Goal: Communication & Community: Answer question/provide support

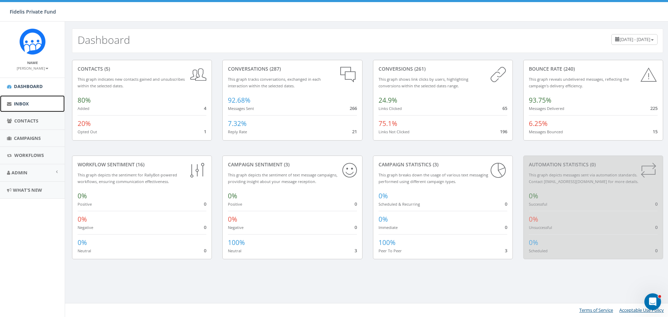
click at [27, 104] on span "Inbox" at bounding box center [21, 104] width 15 height 6
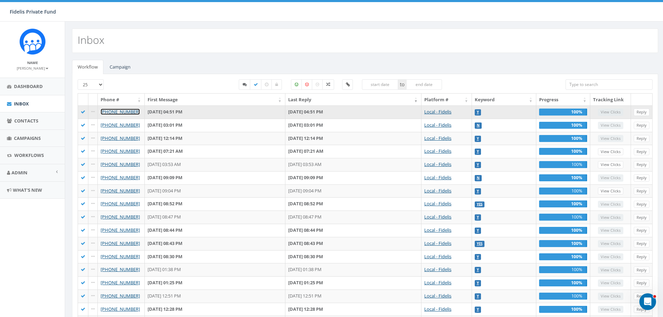
click at [127, 112] on link "[PHONE_NUMBER]" at bounding box center [120, 112] width 39 height 6
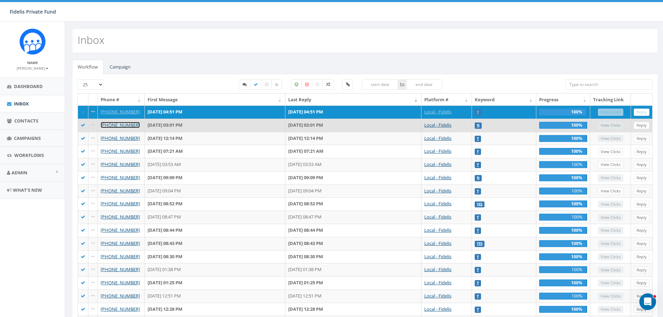
click at [130, 124] on link "[PHONE_NUMBER]" at bounding box center [120, 125] width 39 height 6
